Goal: Task Accomplishment & Management: Use online tool/utility

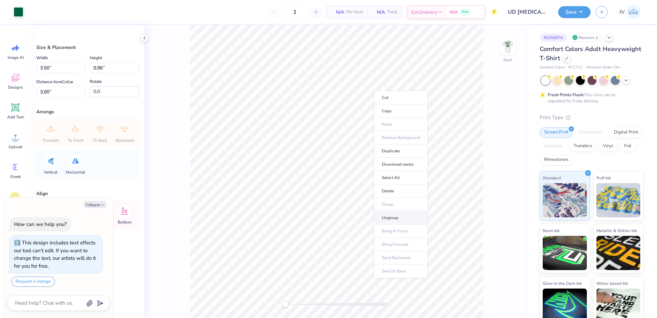
click at [385, 216] on li "Ungroup" at bounding box center [401, 217] width 54 height 13
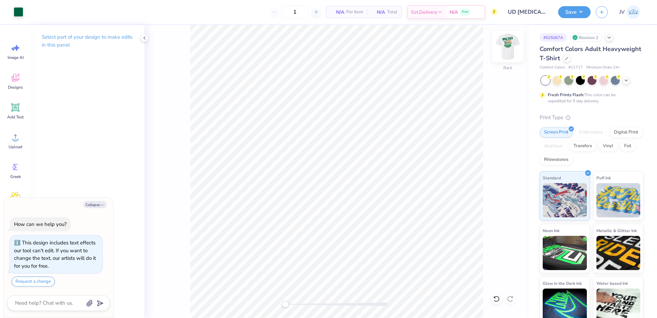
click at [507, 51] on img at bounding box center [507, 46] width 27 height 27
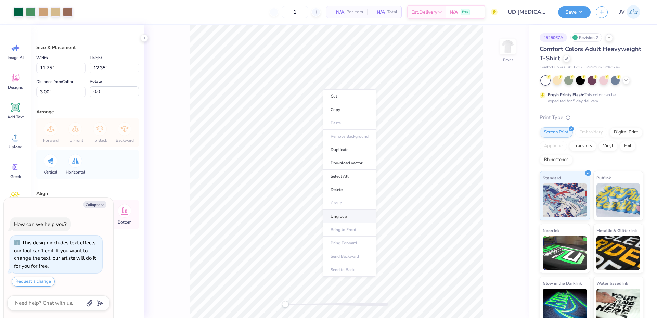
click at [339, 215] on li "Ungroup" at bounding box center [350, 216] width 54 height 13
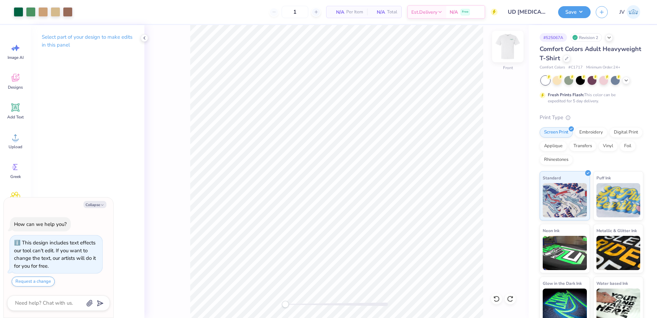
click at [506, 47] on img at bounding box center [507, 46] width 27 height 27
drag, startPoint x: 283, startPoint y: 307, endPoint x: 291, endPoint y: 307, distance: 8.2
click at [291, 307] on div "Accessibility label" at bounding box center [291, 304] width 7 height 7
click at [13, 137] on icon at bounding box center [15, 137] width 10 height 10
click at [16, 116] on span "Add Text" at bounding box center [15, 116] width 16 height 5
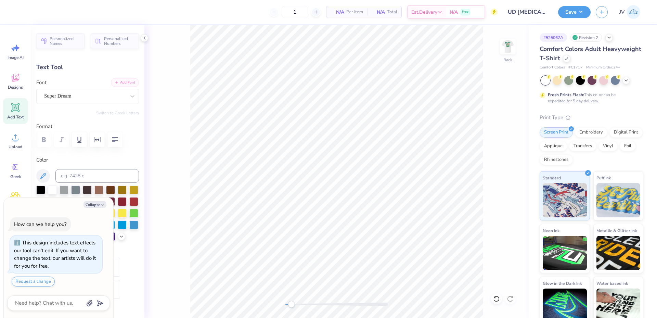
click at [123, 84] on button "Add Font" at bounding box center [125, 82] width 28 height 9
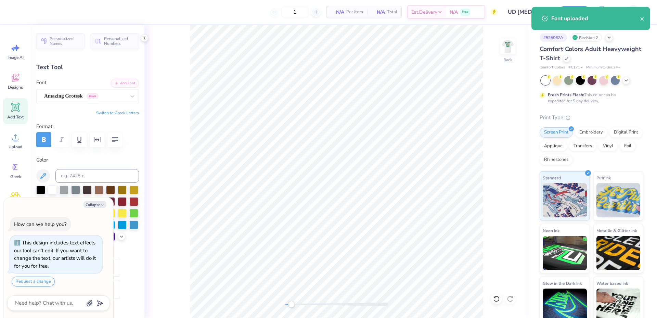
type textarea "x"
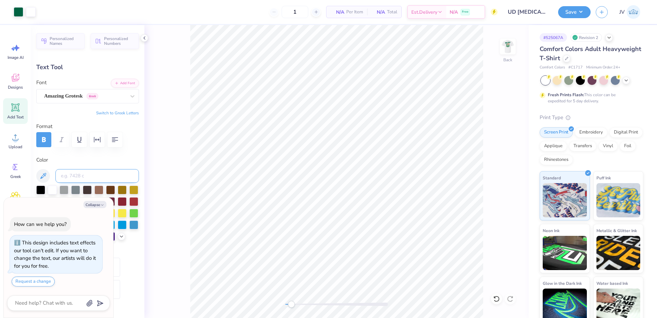
click at [78, 173] on input at bounding box center [96, 176] width 83 height 14
type input "3425"
type textarea "x"
type input "6.02"
type input "1.64"
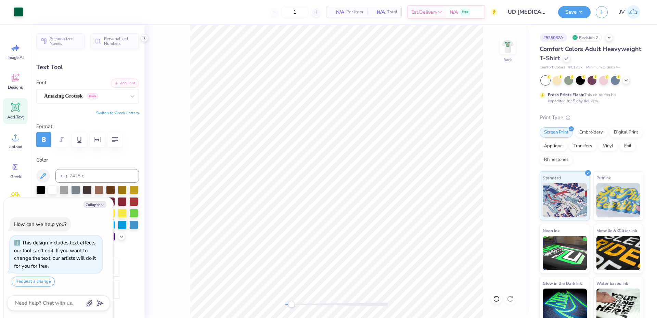
type input "11.68"
click at [116, 112] on button "Switch to Greek Letters" at bounding box center [117, 112] width 43 height 5
click at [118, 94] on div "Amazing Grotesk Greek" at bounding box center [84, 96] width 83 height 11
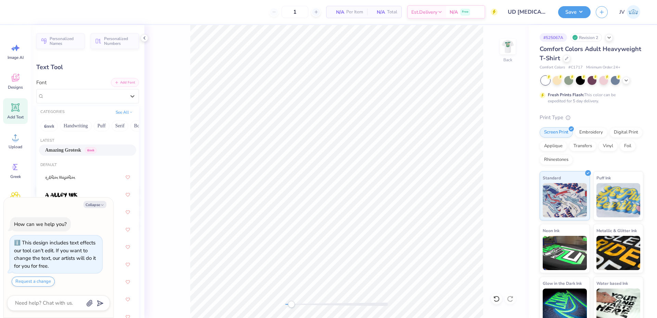
click at [120, 78] on button "Add Font" at bounding box center [125, 82] width 28 height 9
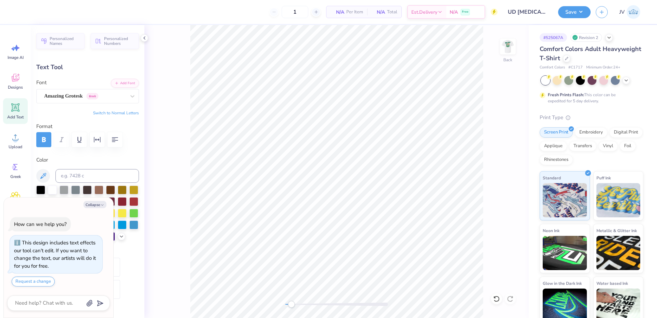
scroll to position [6, 1]
type textarea "x"
type textarea "δ"
type textarea "x"
type textarea "δ"
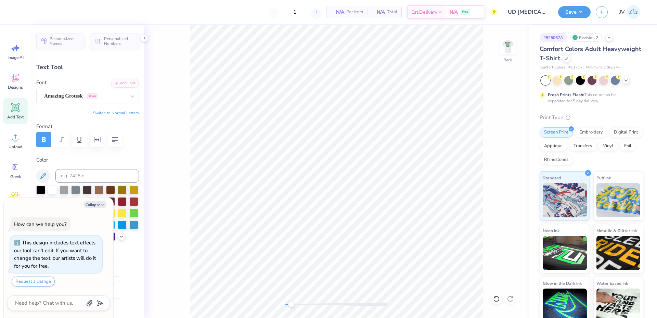
paste textarea "Ξδ ξ δΤδ"
type textarea "x"
type textarea "ΑΞδ ξ δΤδ"
type textarea "x"
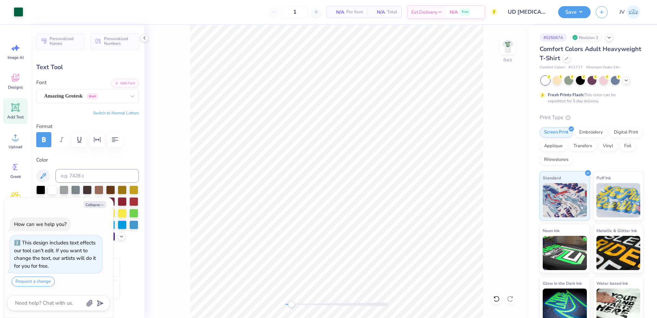
type input "11.20"
type input "2.14"
type input "11.43"
type textarea "x"
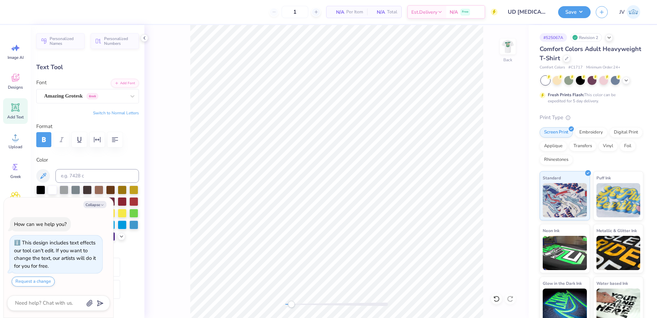
type textarea "ΑΞδ ξ δΤδ"
type textarea "x"
type textarea "ΑΞδ ξ δΤδ"
type textarea "x"
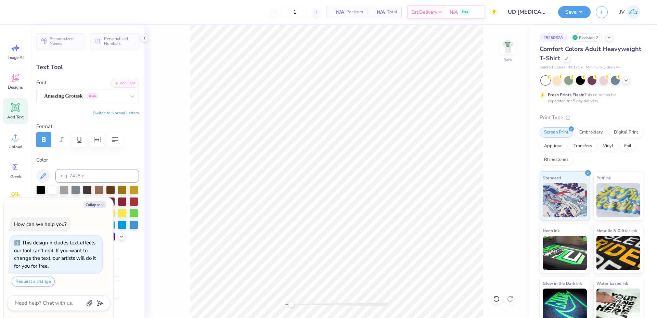
type textarea "ΑΞδ ξ δΤ"
type textarea "x"
type textarea "ΑΞδ ξ δΤΑ"
type textarea "x"
type textarea "ΑΞδ ξ δΤ"
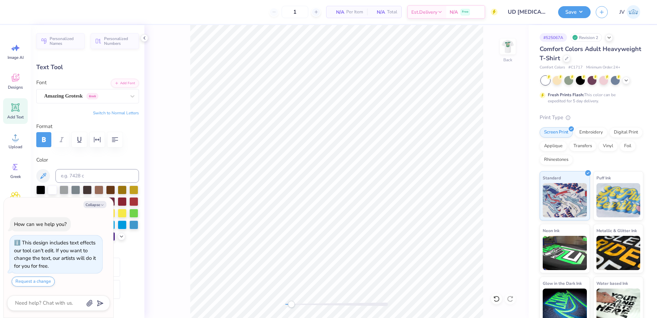
type textarea "x"
type textarea "ΑΞδ ξ δΤδ"
type textarea "x"
type textarea "ΑΞδ ξ δΤδδ"
type textarea "x"
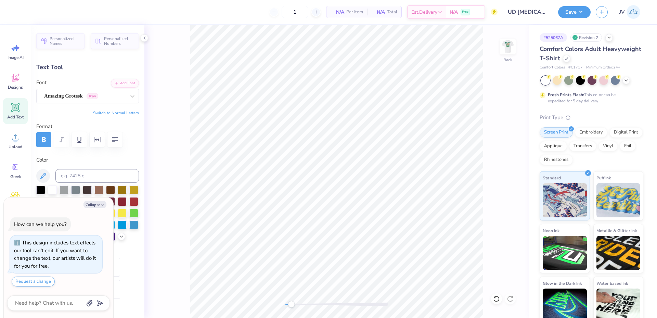
type textarea "ΑΞδ ξ δΤδ"
type textarea "x"
type textarea "ΑΞδ ξ δΤ"
type textarea "x"
type textarea "ΑΞδ ξ δΤα"
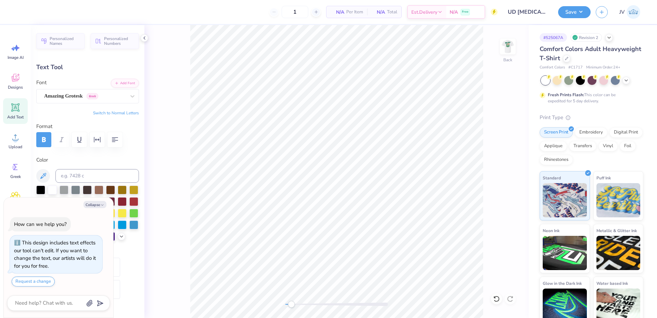
type textarea "x"
type textarea "ΑΞδ ξ δΤ"
type textarea "x"
type textarea "ΑΞδ ξ δΤσ"
type textarea "x"
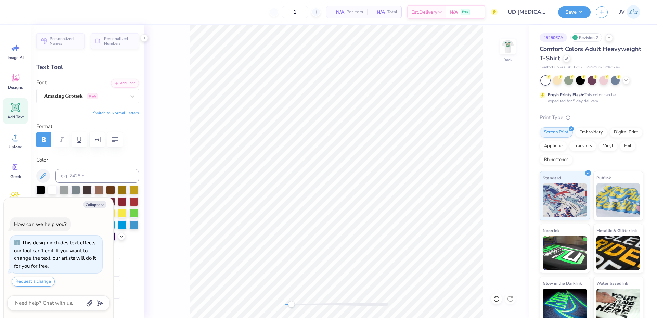
type textarea "ΑΞδ ξ δΤ"
type textarea "x"
type textarea "ΑΞδ ξ δΤΘ"
type textarea "x"
type textarea "ΑΞδ ξ δΤ"
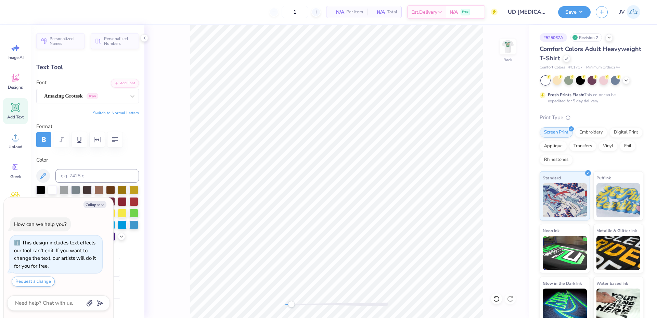
type textarea "x"
type textarea "ΑΞδ ξ δΤΩ"
type textarea "x"
type textarea "ΑΞδ ξ δΤΩΡ"
type textarea "x"
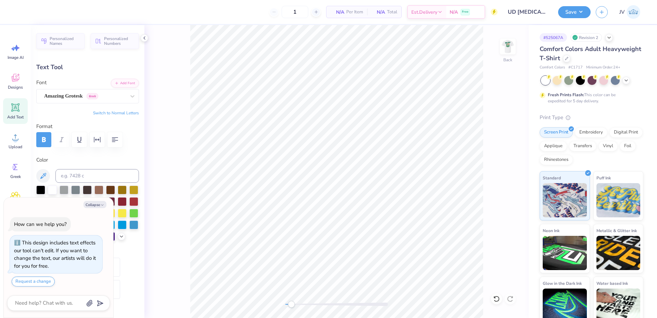
type textarea "ΑΞδ ξ δΤΩΡΤ"
type textarea "x"
type textarea "ΑΞδ ξ δΤΩΡΤΨ"
type textarea "x"
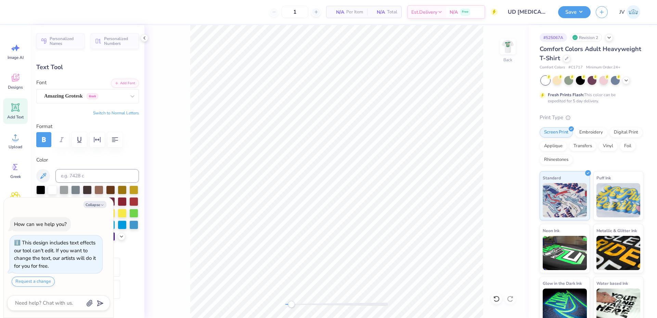
type textarea "ΑΞδ ξ δΤΩΡΤΨΠ"
type textarea "x"
type textarea "ΑΞδ ξ δΤΩΡΤΨ"
type textarea "x"
type textarea "ΑΞδ ξ δΤΩΡΤ"
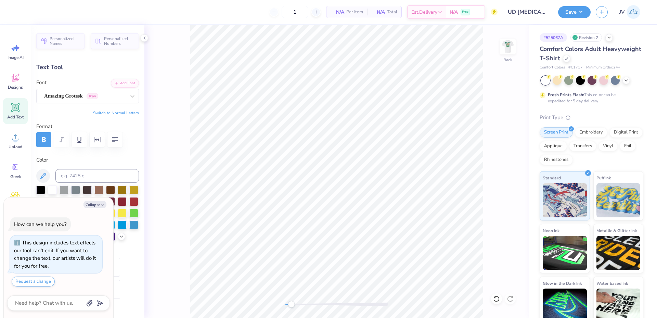
type textarea "x"
type textarea "ΑΞδ ξ δΤΩΡ"
type textarea "x"
type textarea "ΑΞδ ξ δΤΩ"
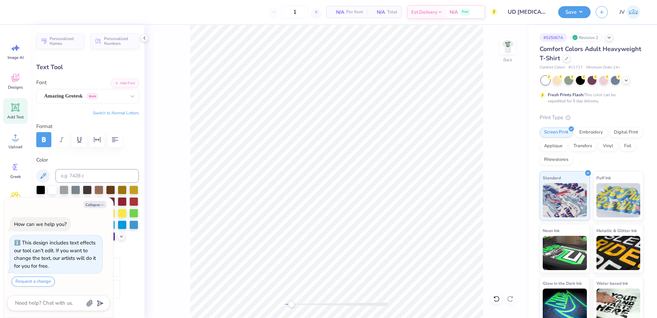
type textarea "x"
type textarea "ΑΞδ ξ δΤ"
type textarea "x"
type textarea "ΑΞδ ξ δΤΑ"
type textarea "x"
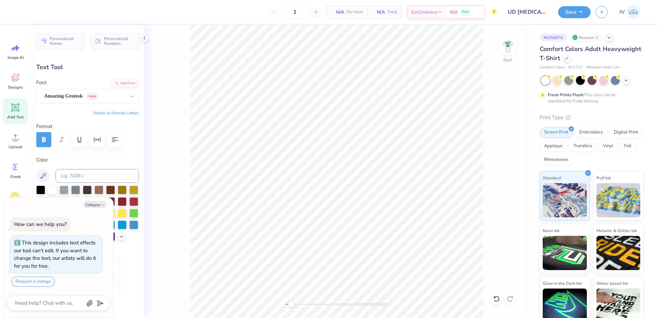
type textarea "ΑΞδ ξ δΤΑΣ"
type textarea "x"
type textarea "ΑΞδ ξ δΤΑΣδ"
type textarea "x"
type textarea "ΑΞδ ξ δΤΑΣδΦ"
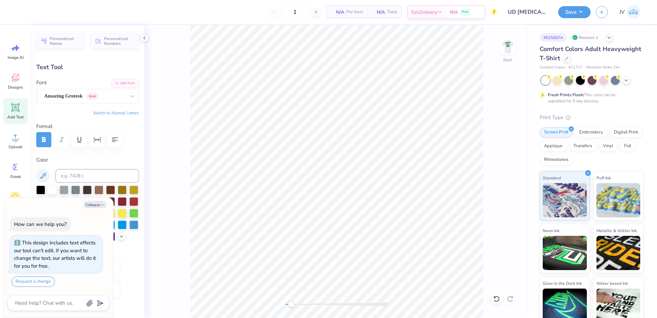
scroll to position [6, 2]
type textarea "x"
type textarea "ΑΞδ ξ δΤΑΣδΦΓ"
type textarea "x"
type textarea "ΑΞδ ξ δΤΑΣδΦΓΗ"
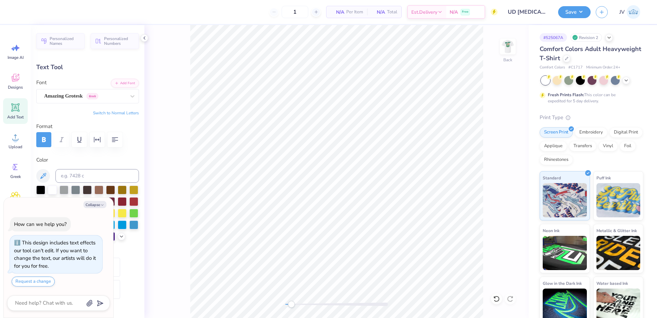
scroll to position [6, 3]
type textarea "x"
type textarea "ΑΞδ ξ δΤΑΣδΦΓΗJ"
type textarea "x"
type textarea "ΑΞδ ξ δΤΑΣδΦΓΗJΚ"
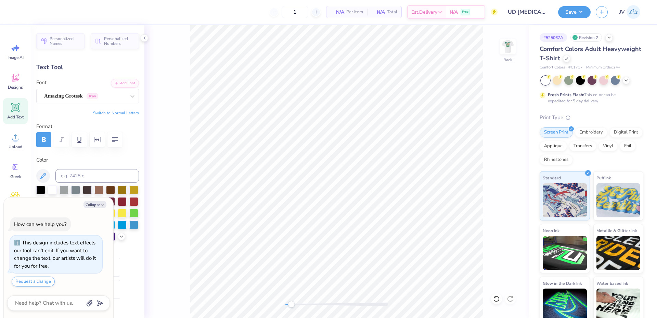
type textarea "x"
type textarea "ΑΞδ ξ δΤΑΣδΦΓΗJΚΛ"
type textarea "x"
type textarea "ΑΞδ ξ δΤΑΣδΦΓΗJΚ"
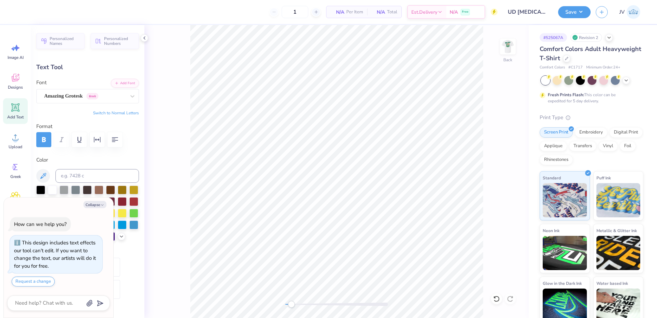
type textarea "x"
type textarea "ΑΞδ ξ δΤΑΣδΦΓΗJ"
type textarea "x"
type textarea "ΑΞδ ξ δΤΑΣδΦΓΗ"
type textarea "x"
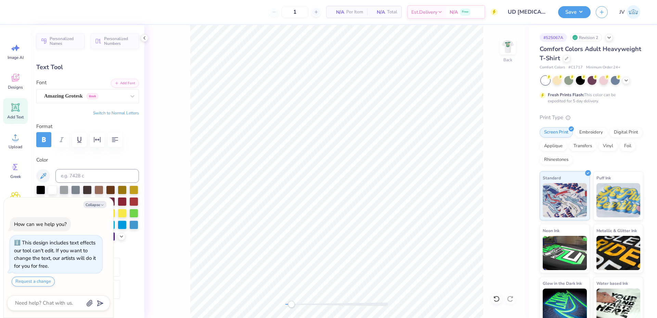
type textarea "ΑΞδ ξ δΤΑΣδΦΓ"
type textarea "x"
type textarea "ΑΞδ ξ δΤΑΣδΦ"
type textarea "x"
type textarea "ΑΞδ ξ δΤΑΣδ"
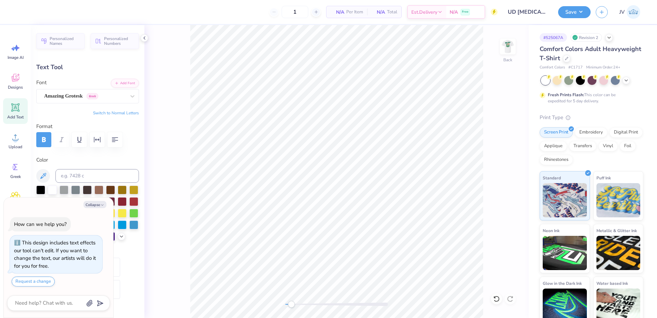
type textarea "x"
type textarea "ΑΞδ ξ δΤΑΣ"
type textarea "x"
type textarea "ΑΞδ ξ δΤΑ"
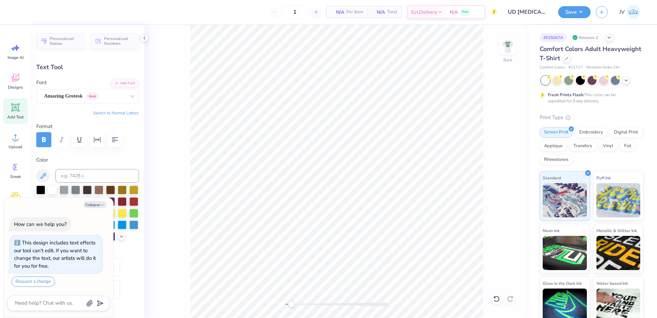
type textarea "x"
type textarea "ΑΞδ ξ δΤ"
type textarea "x"
type textarea "ΑΞδ ξ δΤΖ"
type textarea "x"
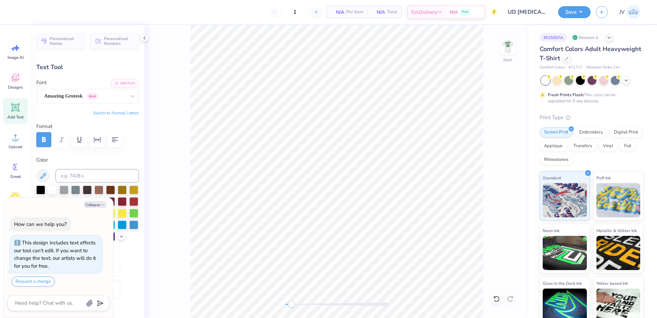
type textarea "ΑΞδ ξ δΤ"
type textarea "x"
type textarea "ΑΞδ ξ δΤΞ"
type textarea "x"
type textarea "ΑΞδ ξ δΤ"
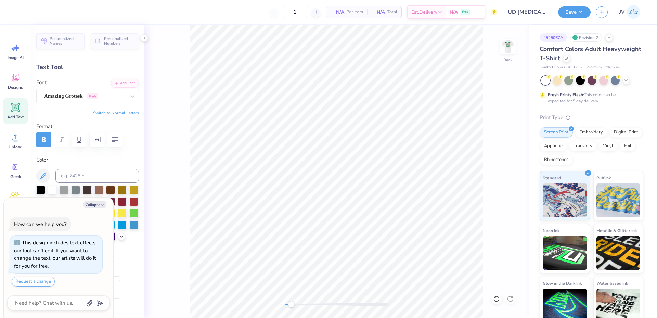
type textarea "x"
type textarea "ΑΞδ ξ δΤΧ"
type textarea "x"
type textarea "ΑΞδ ξ δΤΧV"
type textarea "x"
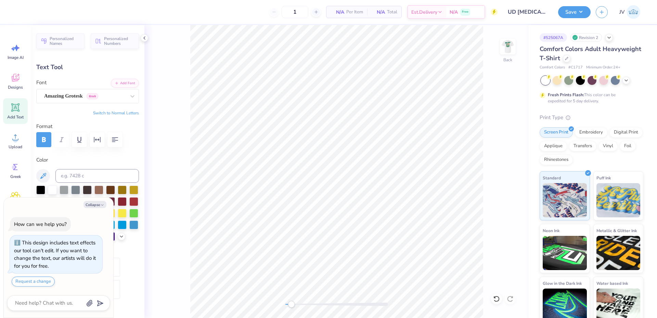
type textarea "ΑΞδ ξ δΤΧVΒ"
type textarea "x"
type textarea "ΑΞδ ξ δΤΧVΒΝ"
type textarea "x"
type textarea "ΑΞδ ξ δΤΧVΒΝΜ"
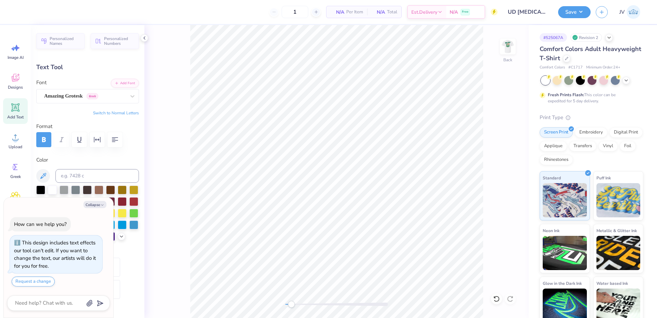
scroll to position [6, 3]
type textarea "x"
type textarea "ΑΞδ ξ δΤΧVΒΝΜ<"
type textarea "x"
type textarea "ΑΞδ ξ δΤΧVΒΝΜ<>"
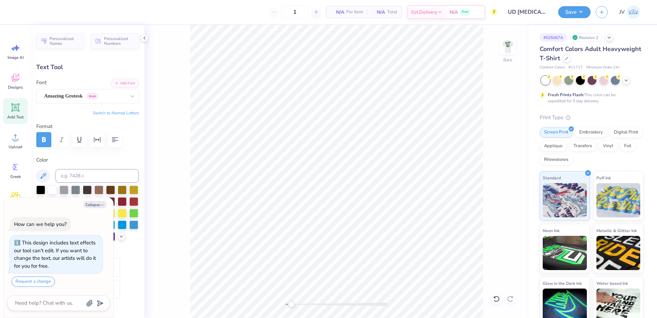
scroll to position [6, 3]
type textarea "x"
type textarea "ΑΞδ ξ δΤΧVΒΝΜ<"
type textarea "x"
type textarea "ΑΞδ ξ δΤΧVΒΝΜ"
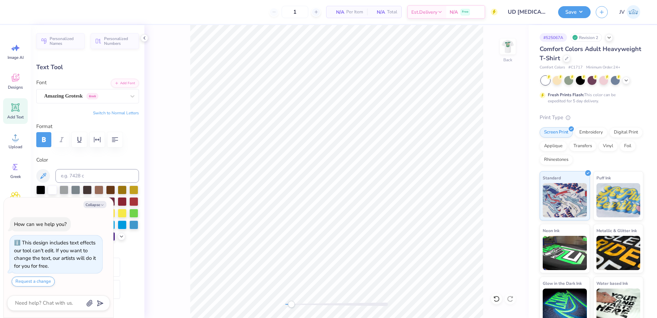
type textarea "x"
type textarea "ΑΞδ ξ δΤΧVΒΝ"
type textarea "x"
type textarea "ΑΞδ ξ δΤΧVΒ"
type textarea "x"
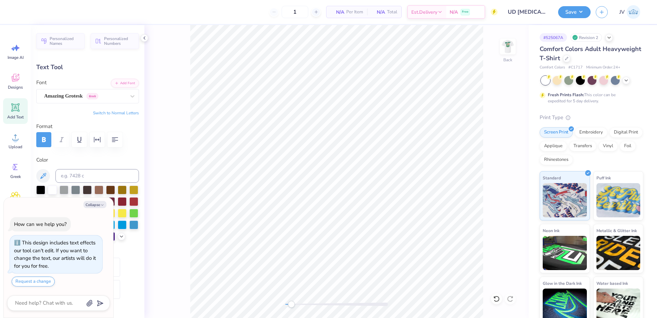
type textarea "ΑΞδ ξ δΤΧV"
type textarea "x"
type textarea "ΑΞδ ξ δΤΧ"
type textarea "x"
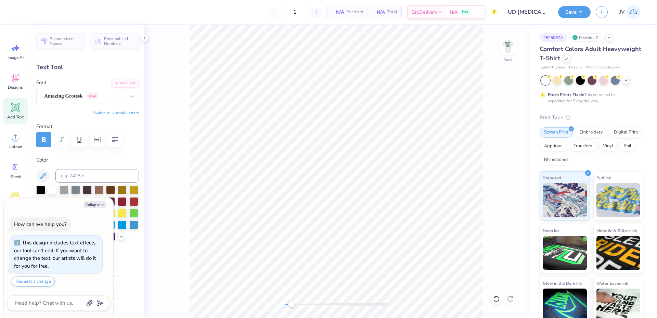
type textarea "ΑΞδ ξ δΤ"
type textarea "x"
type textarea "ΑΞδ ξ δΤΘ"
type textarea "x"
type textarea "ΑΞδ ξ δΤ"
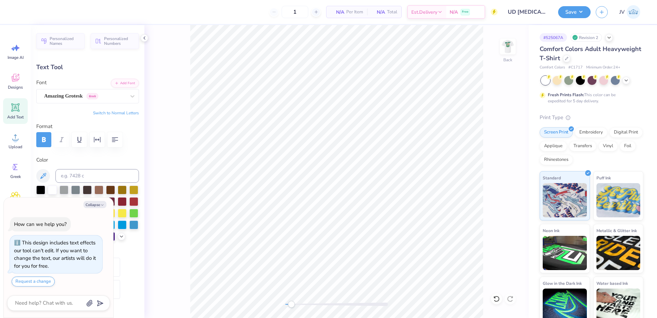
type textarea "x"
type textarea "ΑΞδ ξ δΤ!"
type textarea "x"
type textarea "ΑΞδ ξ δΤ!@"
type textarea "x"
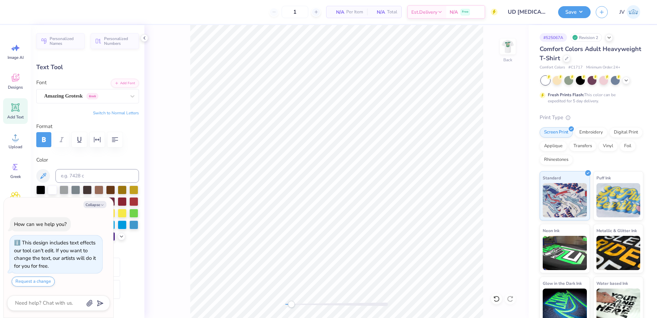
type textarea "ΑΞδ ξ δΤ!@#"
type textarea "x"
type textarea "ΑΞδ ξ δΤ!@#$"
type textarea "x"
type textarea "ΑΞδ ξ δΤ!@#$Ρ"
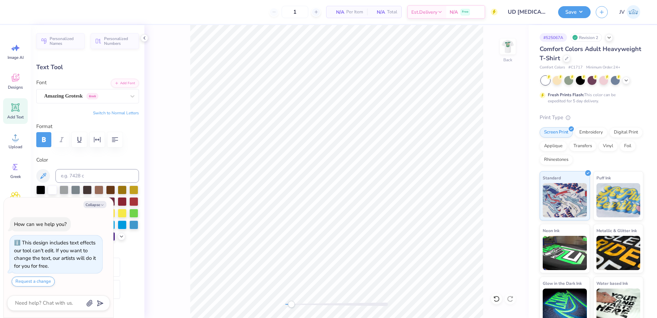
type textarea "x"
type textarea "ΑΞδ ξ δΤ!@#$ΡΤ"
type textarea "x"
type textarea "ΑΞδ ξ δΤ!@#$ΡΤΨ"
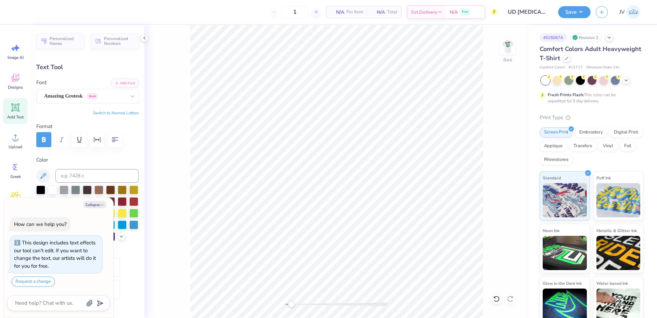
type textarea "x"
type textarea "ΑΞδ ξ δΤ!@#$ΡΤΨ"
type textarea "x"
type textarea "ΑΞδ ξ δΤ!@#$ΡΤ"
type textarea "x"
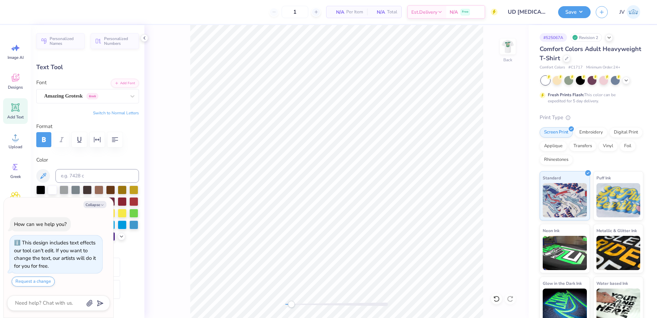
type textarea "ΑΞδ ξ δΤ!@#$Ρ"
type textarea "x"
type textarea "ΑΞδ ξ δΤ!@#$"
type textarea "x"
type textarea "ΑΞδ ξ δΤ!@#"
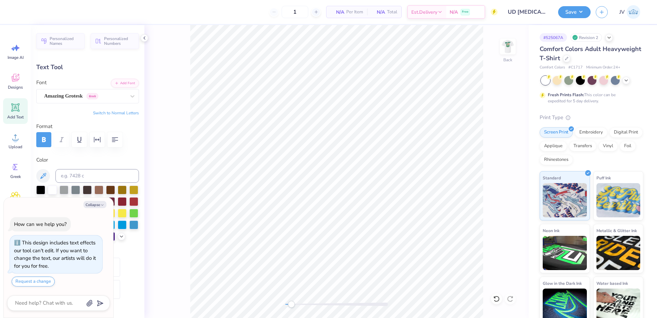
type textarea "x"
type textarea "ΑΞδ ξ δΤ!@"
type textarea "x"
type textarea "ΑΞδ ξ δΤ!"
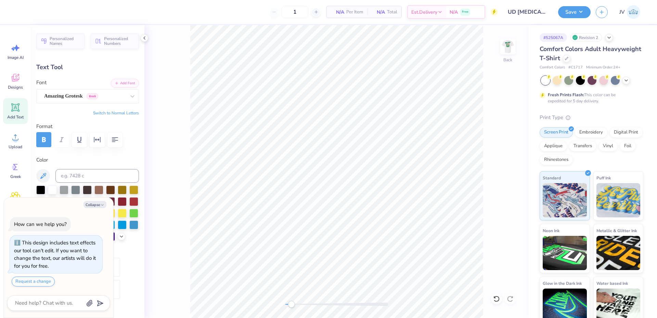
type textarea "x"
type textarea "ΑΞδ ξ δΤ"
type textarea "x"
type textarea "ΑΞδ ξ δΤΙ"
type textarea "x"
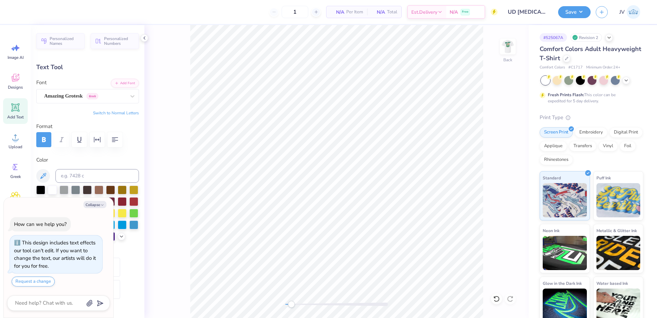
type textarea "ΑΞδ ξ δΤΙΟ"
type textarea "x"
type textarea "ΑΞδ ξ δΤΙΟθ"
type textarea "x"
type textarea "ΑΞδ ξ δΤΙΟθα"
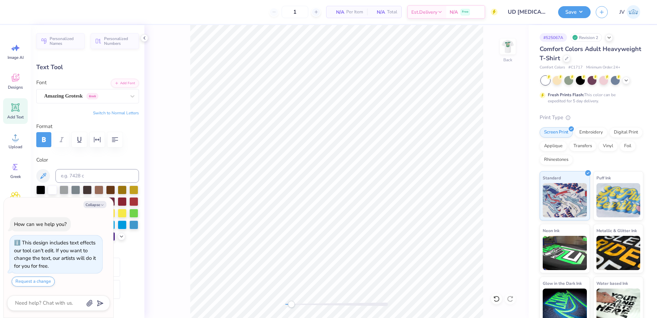
type textarea "x"
type textarea "ΑΞδ ξ δΤΙΟθ"
type textarea "x"
type textarea "ΑΞδ ξ δΤΙΟ"
type textarea "x"
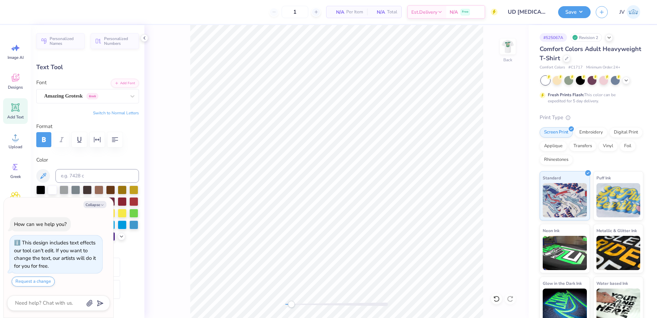
type textarea "ΑΞδ ξ δΤΙΟθ"
type textarea "x"
type textarea "ΑΞδ ξ δΤΙΟ"
type textarea "x"
type textarea "ΑΞδ ξ δΤΙΟω"
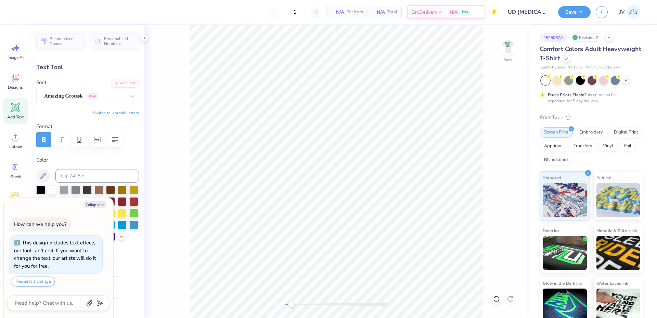
type textarea "x"
type textarea "ΑΞδ ξ δΤΙΟ"
type textarea "x"
type textarea "ΑΞδ ξ δΤΙΟε"
type textarea "x"
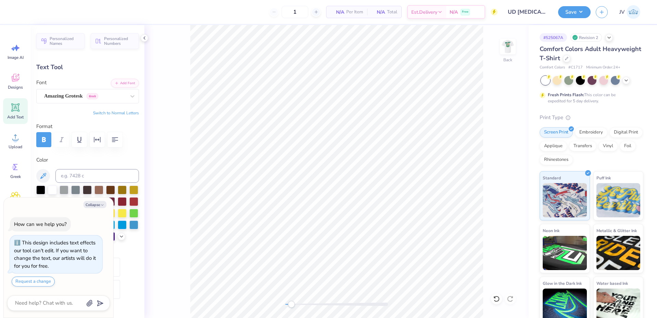
type textarea "ΑΞδ ξ δΤΙΟ"
type textarea "x"
type textarea "ΑΞδ ξ δΤΙΟρ"
type textarea "x"
click at [117, 85] on button "Add Font" at bounding box center [125, 82] width 28 height 9
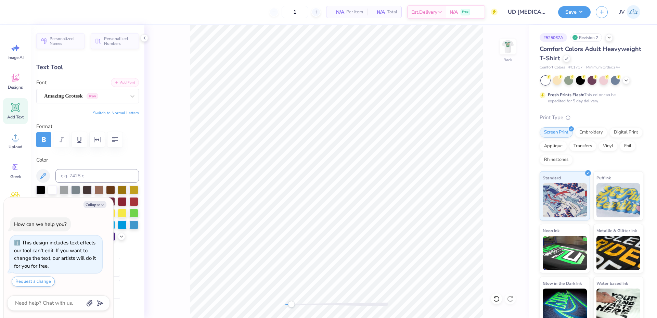
click at [115, 83] on icon "button" at bounding box center [117, 82] width 4 height 4
click at [392, 161] on li "Duplicate" at bounding box center [399, 159] width 54 height 13
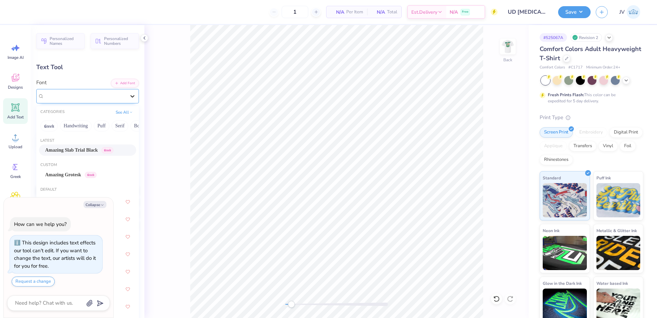
click at [130, 96] on icon at bounding box center [132, 96] width 4 height 2
click at [81, 173] on span "Amazing Grotesk" at bounding box center [63, 174] width 36 height 7
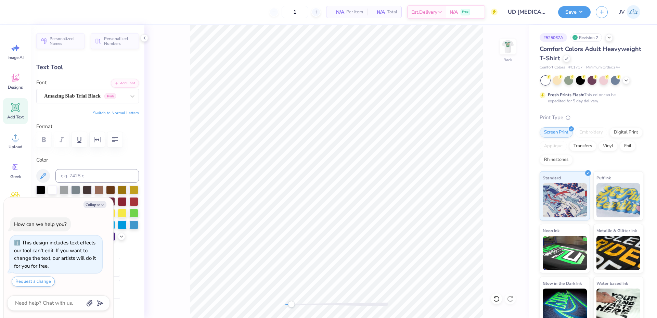
scroll to position [6, 2]
click at [129, 97] on icon at bounding box center [132, 96] width 7 height 7
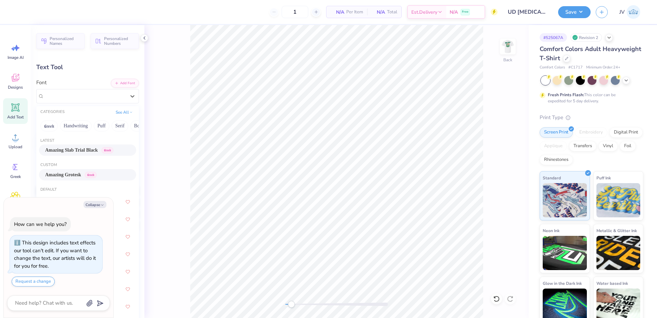
click at [74, 170] on div "Amazing Grotesk Greek" at bounding box center [87, 174] width 97 height 11
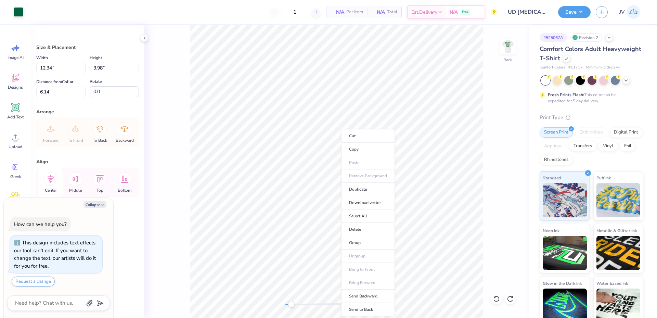
click at [51, 178] on icon at bounding box center [51, 179] width 6 height 8
click at [324, 243] on li "Group" at bounding box center [328, 242] width 54 height 13
drag, startPoint x: 65, startPoint y: 69, endPoint x: 0, endPoint y: 65, distance: 65.1
click at [0, 65] on div "Art colors 1 N/A Per Item N/A Total Est. Delivery N/A Free Design Title UD [MED…" at bounding box center [328, 159] width 657 height 318
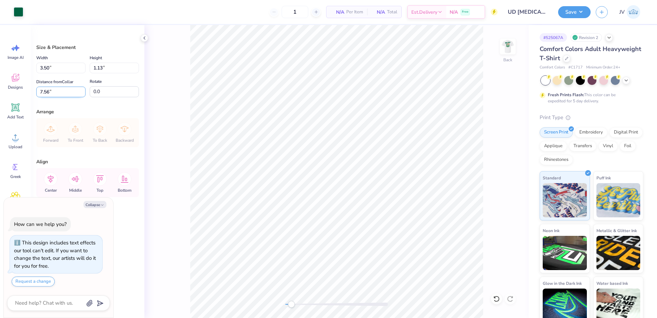
click at [55, 89] on input "7.56" at bounding box center [60, 92] width 49 height 11
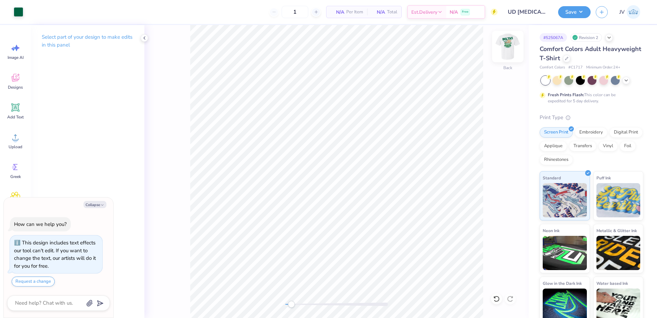
click at [509, 48] on img at bounding box center [507, 46] width 27 height 27
click at [515, 47] on img at bounding box center [507, 46] width 27 height 27
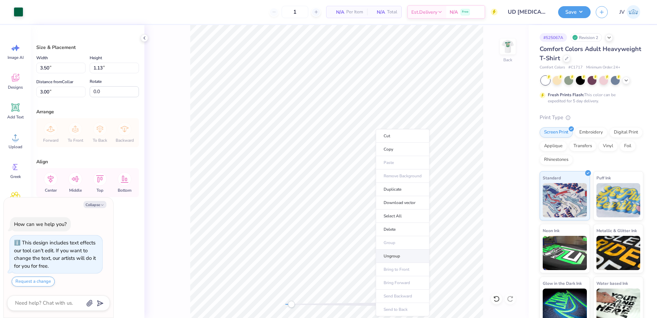
click at [392, 255] on li "Ungroup" at bounding box center [403, 255] width 54 height 13
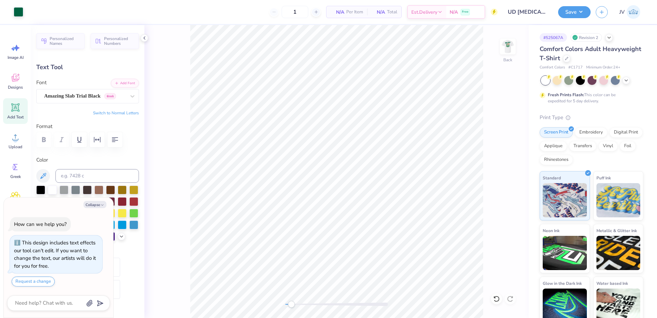
scroll to position [6, 1]
click at [129, 94] on icon at bounding box center [132, 96] width 7 height 7
click at [129, 97] on icon at bounding box center [132, 96] width 7 height 7
click at [120, 83] on button "Add Font" at bounding box center [125, 82] width 28 height 9
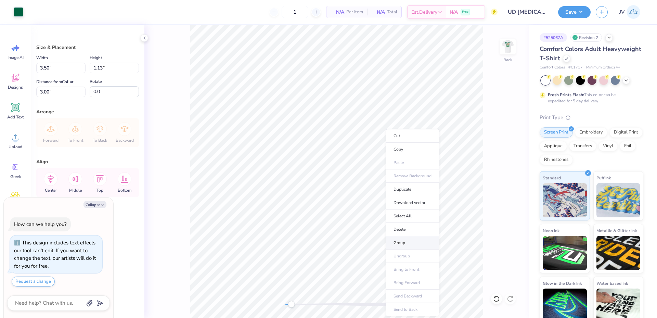
click at [403, 238] on li "Group" at bounding box center [413, 242] width 54 height 13
click at [507, 49] on img at bounding box center [507, 46] width 27 height 27
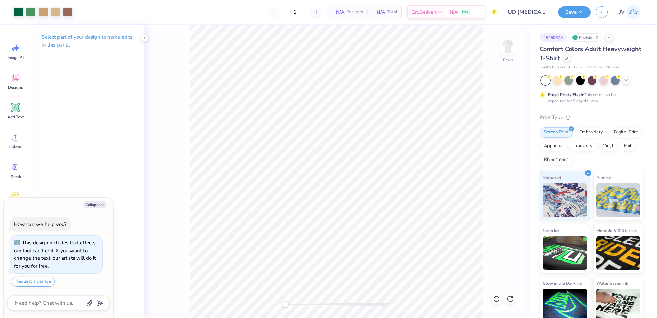
click at [266, 307] on div "Front" at bounding box center [336, 171] width 384 height 293
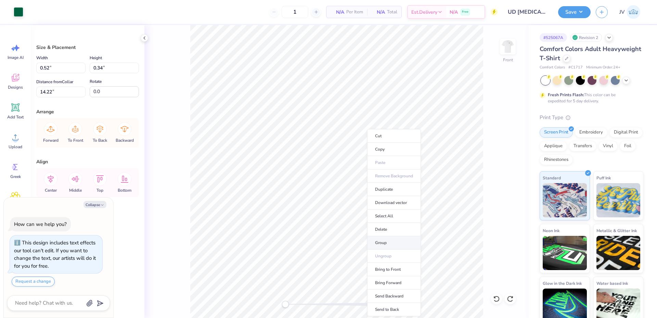
click at [386, 240] on li "Group" at bounding box center [394, 242] width 54 height 13
click at [382, 242] on li "Group" at bounding box center [393, 242] width 54 height 13
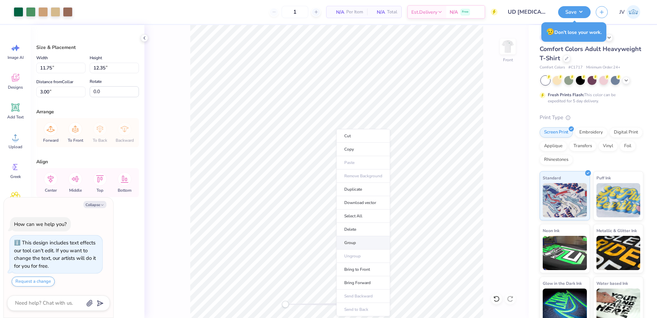
click at [350, 241] on li "Group" at bounding box center [363, 242] width 54 height 13
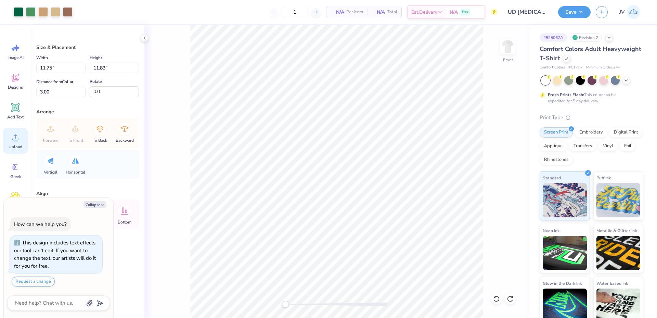
click at [15, 135] on icon at bounding box center [15, 137] width 10 height 10
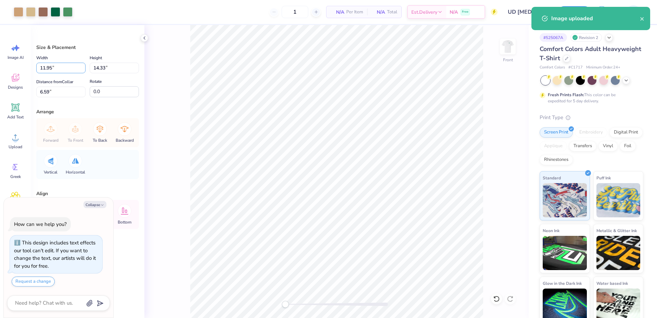
drag, startPoint x: 0, startPoint y: 60, endPoint x: 3, endPoint y: 6, distance: 53.8
click at [0, 43] on div "Art colors 1 N/A Per Item N/A Total Est. Delivery N/A Free Design Title UD [MED…" at bounding box center [328, 159] width 657 height 318
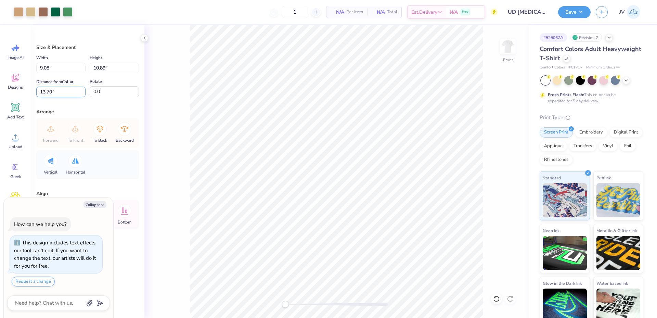
click at [54, 90] on input "13.70" at bounding box center [60, 92] width 49 height 11
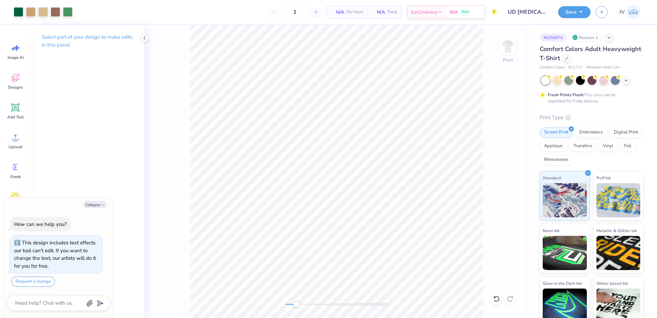
drag, startPoint x: 287, startPoint y: 303, endPoint x: 296, endPoint y: 302, distance: 9.7
click at [296, 302] on div "Accessibility label" at bounding box center [296, 304] width 7 height 7
click at [13, 139] on icon at bounding box center [15, 137] width 6 height 6
click at [16, 111] on icon at bounding box center [15, 107] width 8 height 8
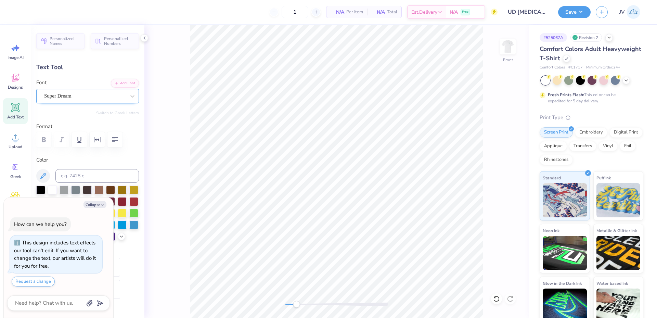
click at [109, 97] on div "Super Dream" at bounding box center [84, 96] width 83 height 11
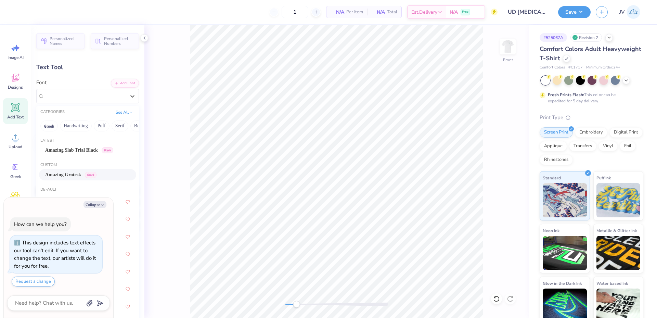
click at [74, 173] on span "Amazing Grotesk" at bounding box center [63, 174] width 36 height 7
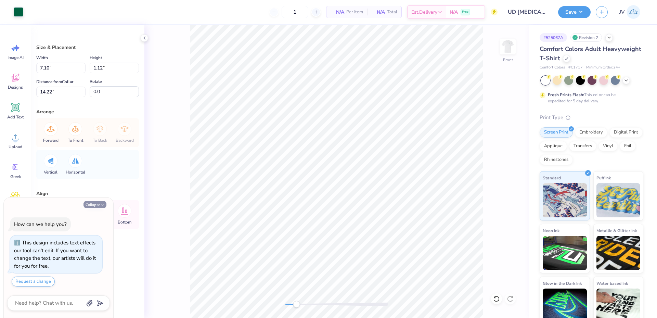
click at [95, 206] on button "Collapse" at bounding box center [94, 204] width 23 height 7
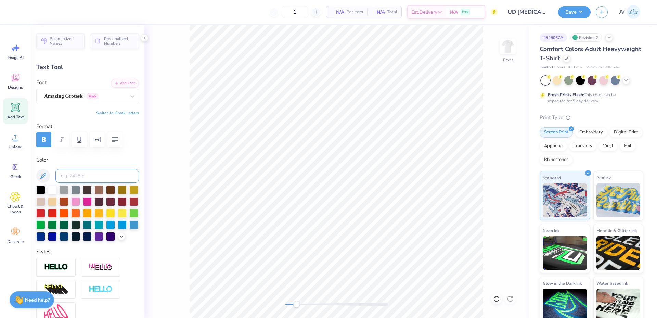
click at [70, 177] on input at bounding box center [96, 176] width 83 height 14
click at [300, 188] on li "Duplicate" at bounding box center [304, 189] width 54 height 13
click at [303, 188] on li "Duplicate" at bounding box center [304, 189] width 54 height 13
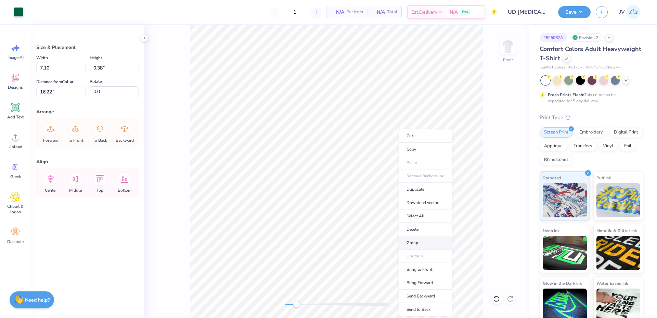
click at [416, 243] on li "Group" at bounding box center [426, 242] width 54 height 13
click at [51, 179] on icon at bounding box center [51, 179] width 14 height 14
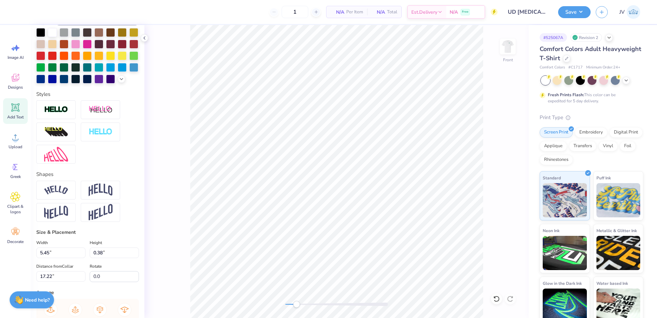
scroll to position [170, 0]
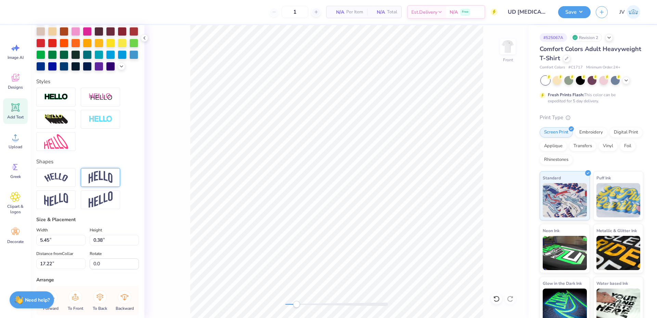
click at [107, 184] on img at bounding box center [101, 177] width 24 height 13
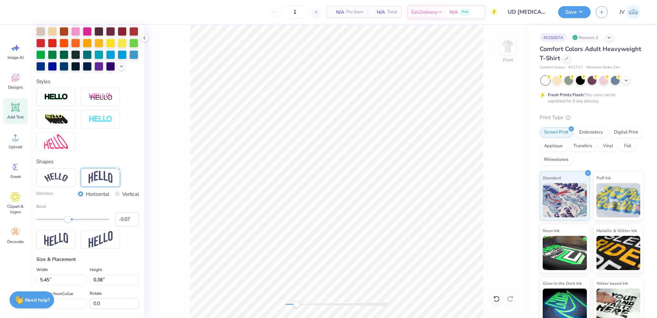
drag, startPoint x: 87, startPoint y: 232, endPoint x: 68, endPoint y: 234, distance: 18.9
click at [68, 223] on div "Accessibility label" at bounding box center [67, 219] width 7 height 7
click at [67, 223] on div "Accessibility label" at bounding box center [67, 219] width 7 height 7
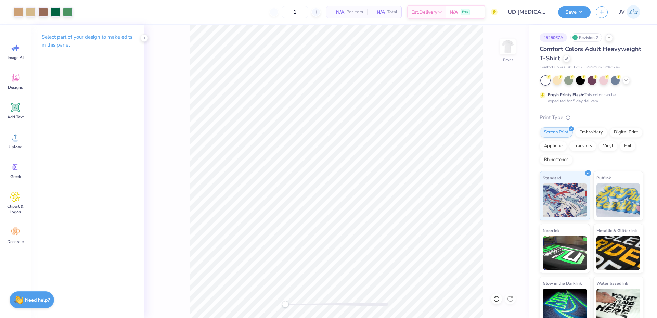
drag, startPoint x: 297, startPoint y: 304, endPoint x: 284, endPoint y: 304, distance: 13.3
click at [284, 304] on div "Accessibility label" at bounding box center [285, 304] width 7 height 7
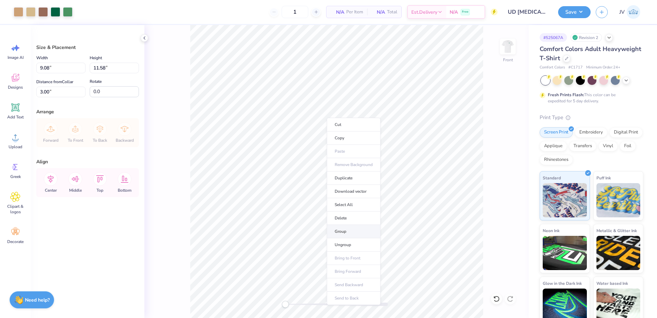
click at [339, 234] on li "Group" at bounding box center [354, 231] width 54 height 13
drag, startPoint x: 57, startPoint y: 66, endPoint x: 0, endPoint y: 68, distance: 56.8
click at [0, 68] on div "Art colors 1 N/A Per Item N/A Total Est. Delivery N/A Free Design Title UD [MED…" at bounding box center [328, 159] width 657 height 318
click at [61, 91] on input "1.14" at bounding box center [60, 92] width 49 height 11
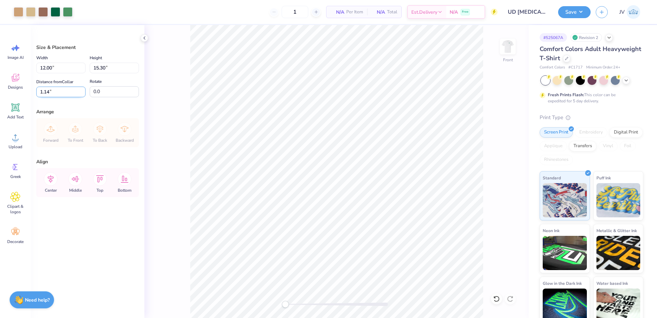
click at [61, 91] on input "1.14" at bounding box center [60, 92] width 49 height 11
drag, startPoint x: 61, startPoint y: 68, endPoint x: 0, endPoint y: 56, distance: 61.5
click at [0, 74] on div "Art colors 1 N/A Per Item N/A Total Est. Delivery N/A Free Design Title UD [MED…" at bounding box center [328, 159] width 657 height 318
drag, startPoint x: 6, startPoint y: 69, endPoint x: 0, endPoint y: 68, distance: 6.2
click at [0, 68] on div "Art colors 1 N/A Per Item N/A Total Est. Delivery N/A Free Design Title UD [MED…" at bounding box center [328, 159] width 657 height 318
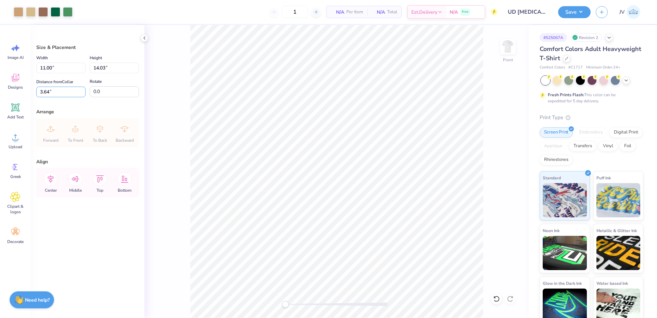
drag, startPoint x: 65, startPoint y: 89, endPoint x: 0, endPoint y: 86, distance: 64.7
click at [0, 86] on div "Art colors 1 N/A Per Item N/A Total Est. Delivery N/A Free Design Title UD [MED…" at bounding box center [328, 159] width 657 height 318
drag, startPoint x: 56, startPoint y: 92, endPoint x: 0, endPoint y: 60, distance: 64.8
click at [0, 66] on div "Art colors 1 N/A Per Item N/A Total Est. Delivery N/A Free Design Title UD [MED…" at bounding box center [328, 159] width 657 height 318
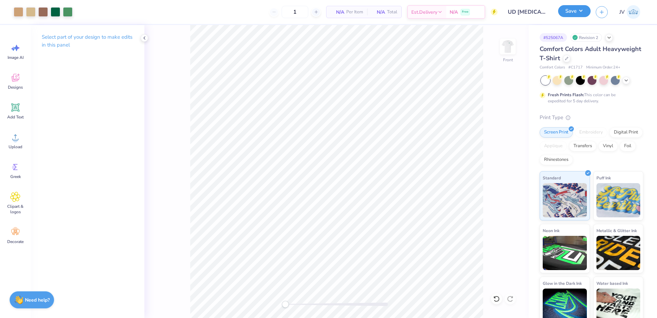
click at [574, 9] on button "Save" at bounding box center [574, 11] width 32 height 12
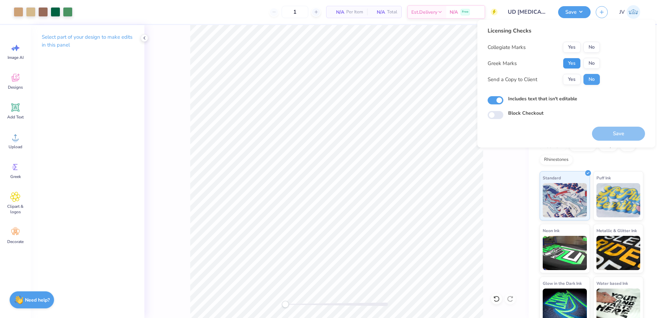
click at [575, 61] on button "Yes" at bounding box center [572, 63] width 18 height 11
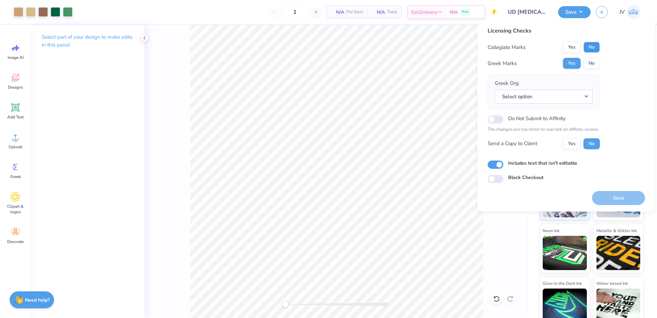
click at [591, 45] on button "No" at bounding box center [591, 47] width 16 height 11
click at [520, 96] on button "Select option" at bounding box center [544, 97] width 98 height 14
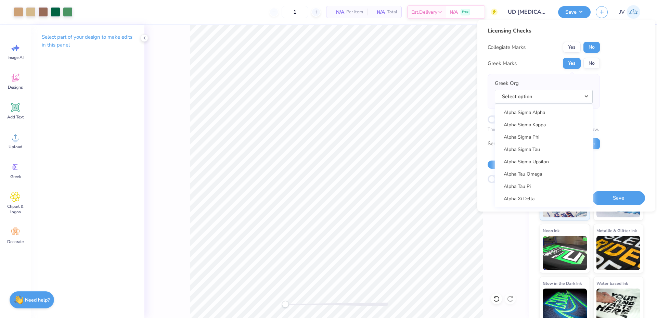
scroll to position [587, 0]
click at [514, 186] on link "Alpha Xi Delta" at bounding box center [543, 190] width 92 height 11
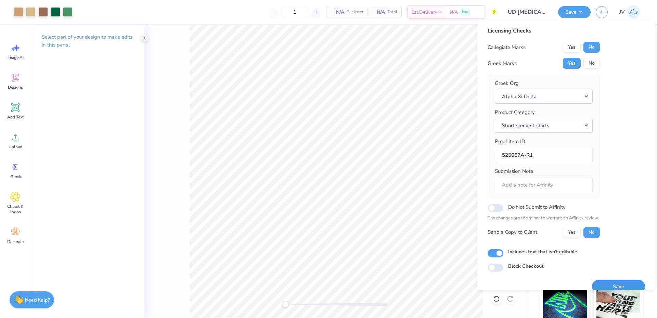
click at [609, 283] on button "Save" at bounding box center [618, 286] width 53 height 14
